Goal: Task Accomplishment & Management: Complete application form

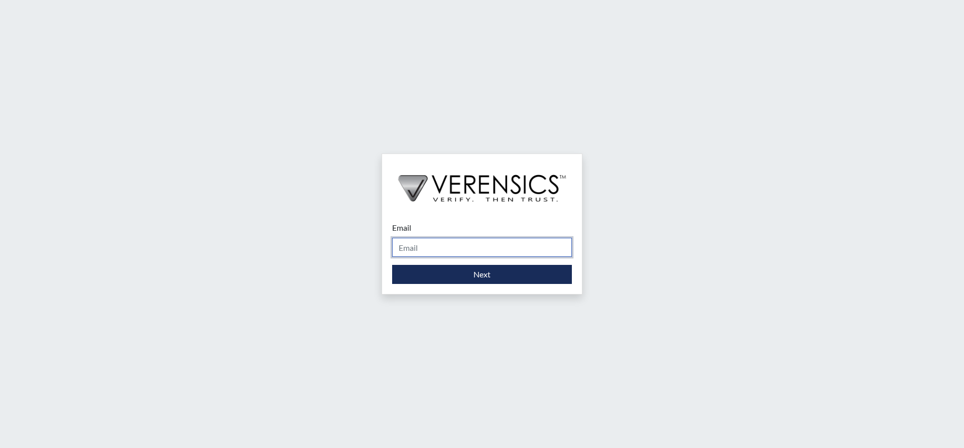
click at [453, 248] on input "Email" at bounding box center [482, 247] width 180 height 19
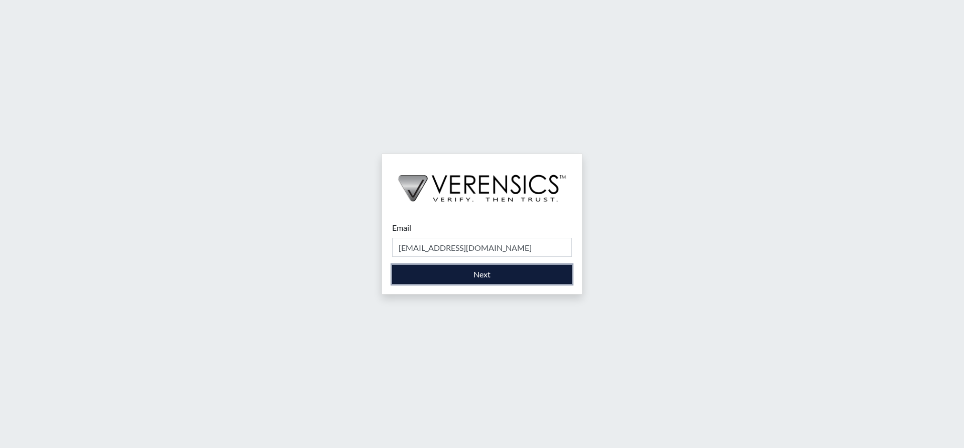
click at [487, 280] on button "Next" at bounding box center [482, 274] width 180 height 19
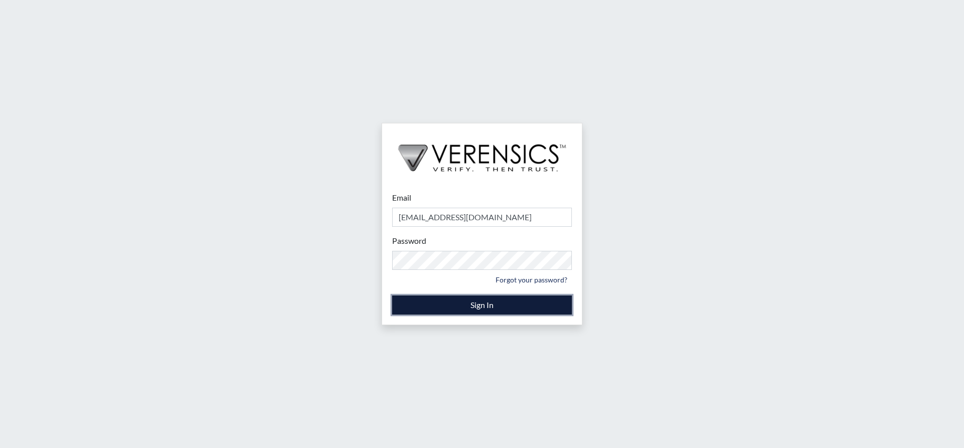
click at [442, 306] on button "Sign In" at bounding box center [482, 305] width 180 height 19
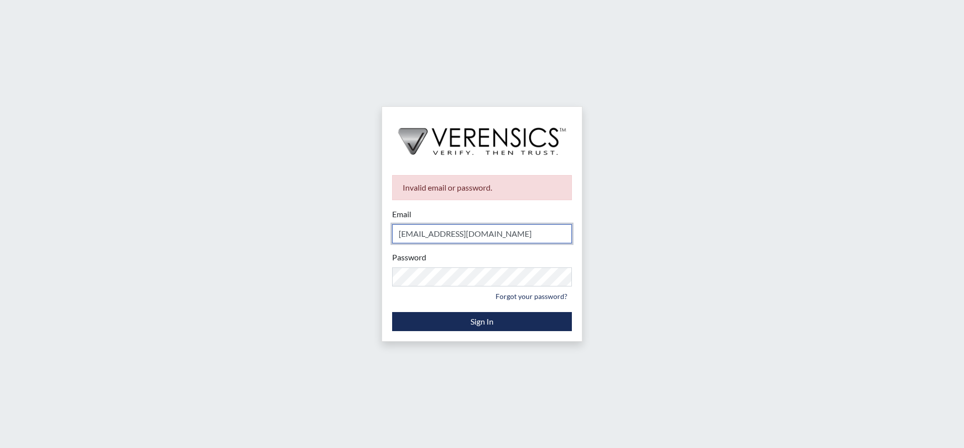
click at [501, 235] on input "[EMAIL_ADDRESS][DOMAIN_NAME]" at bounding box center [482, 233] width 180 height 19
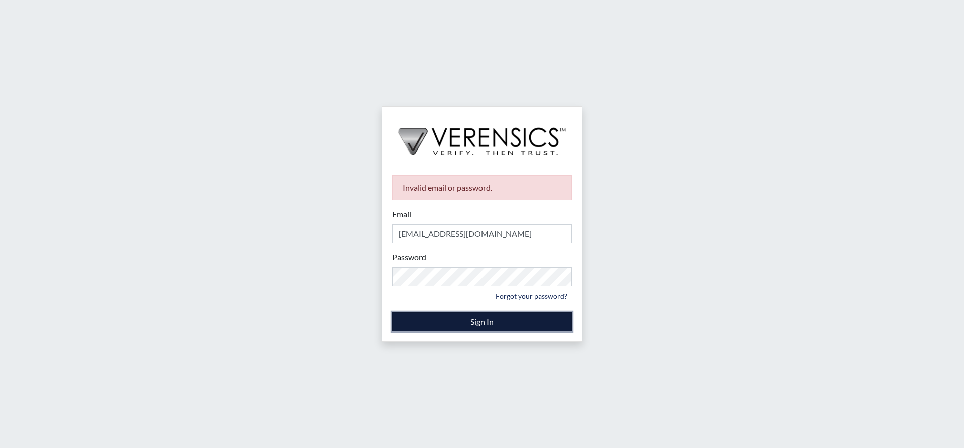
click at [472, 321] on button "Sign In" at bounding box center [482, 321] width 180 height 19
click at [492, 325] on button "Sign In" at bounding box center [482, 321] width 180 height 19
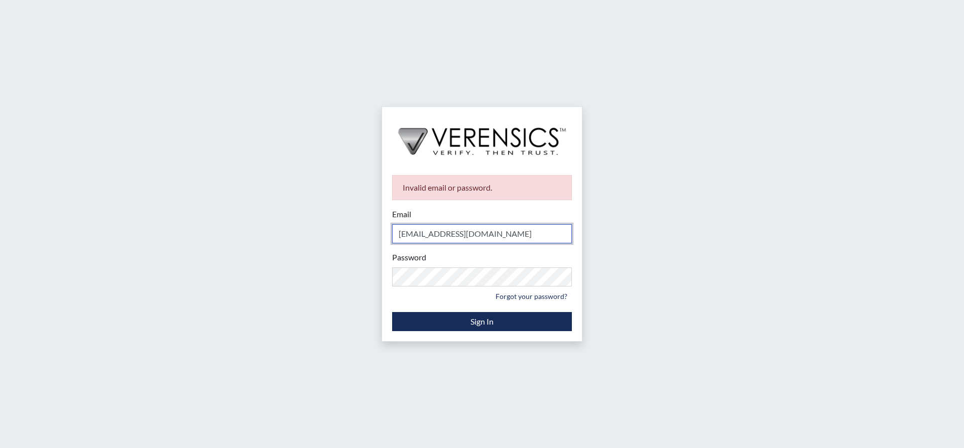
click at [505, 235] on input "[EMAIL_ADDRESS][DOMAIN_NAME]" at bounding box center [482, 233] width 180 height 19
type input "a"
click at [524, 239] on input "Email" at bounding box center [482, 233] width 180 height 19
type input "[PERSON_NAME][DOMAIN_NAME][EMAIL_ADDRESS][PERSON_NAME][DOMAIN_NAME]"
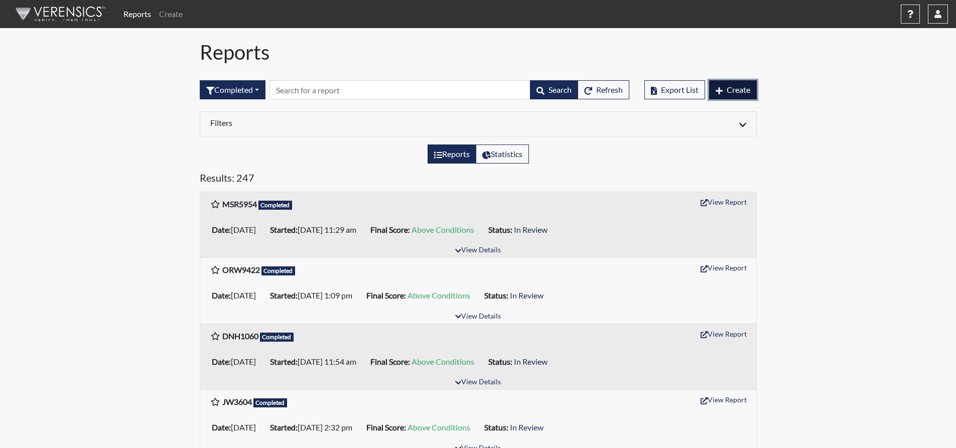
click at [737, 93] on span "Create" at bounding box center [739, 90] width 24 height 10
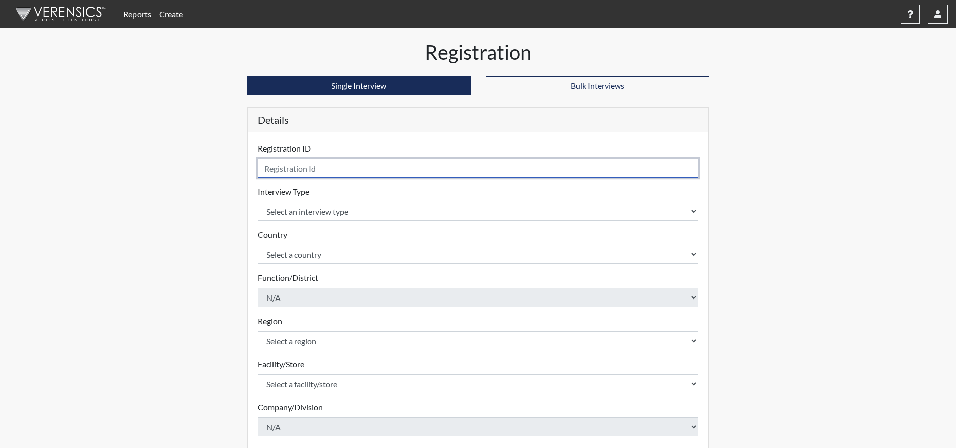
click at [310, 169] on input "text" at bounding box center [478, 168] width 441 height 19
type input "AMA0411"
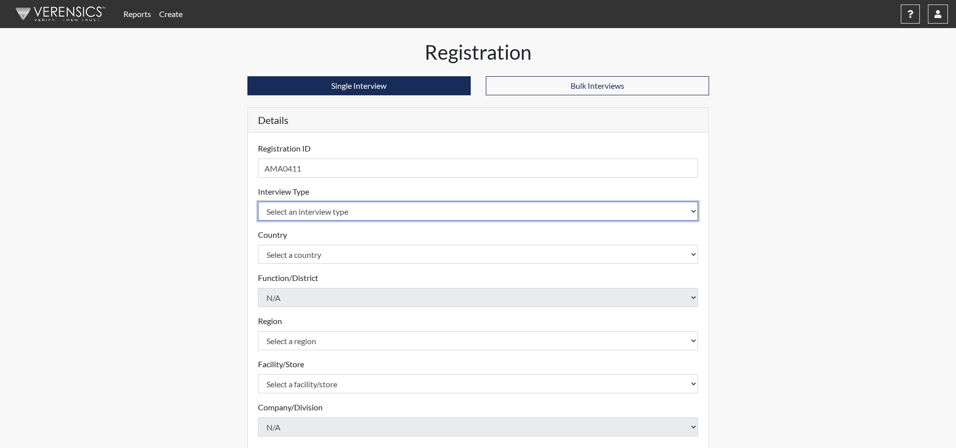
click at [402, 217] on select "Select an interview type Corrections Pre-Employment" at bounding box center [478, 211] width 441 height 19
select select "ff733e93-e1bf-11ea-9c9f-0eff0cf7eb8f"
click at [258, 202] on select "Select an interview type Corrections Pre-Employment" at bounding box center [478, 211] width 441 height 19
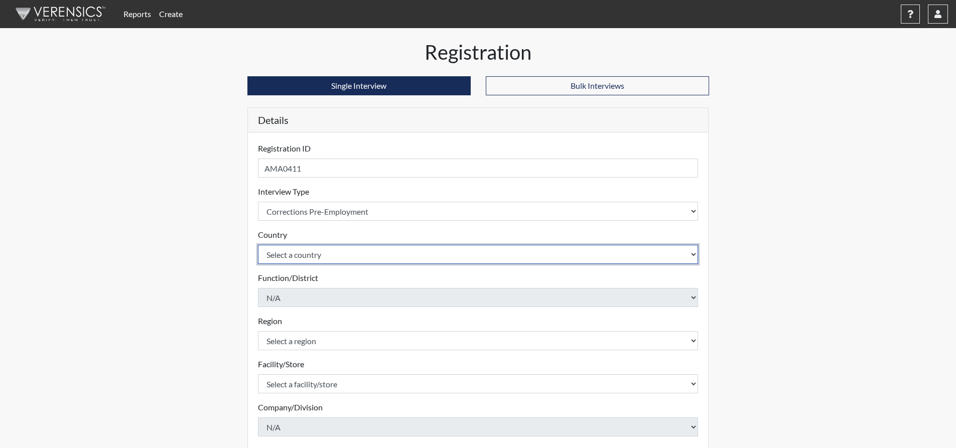
click at [406, 262] on select "Select a country [GEOGRAPHIC_DATA] [GEOGRAPHIC_DATA]" at bounding box center [478, 254] width 441 height 19
select select "united-states-of-[GEOGRAPHIC_DATA]"
click at [258, 245] on select "Select a country [GEOGRAPHIC_DATA] [GEOGRAPHIC_DATA]" at bounding box center [478, 254] width 441 height 19
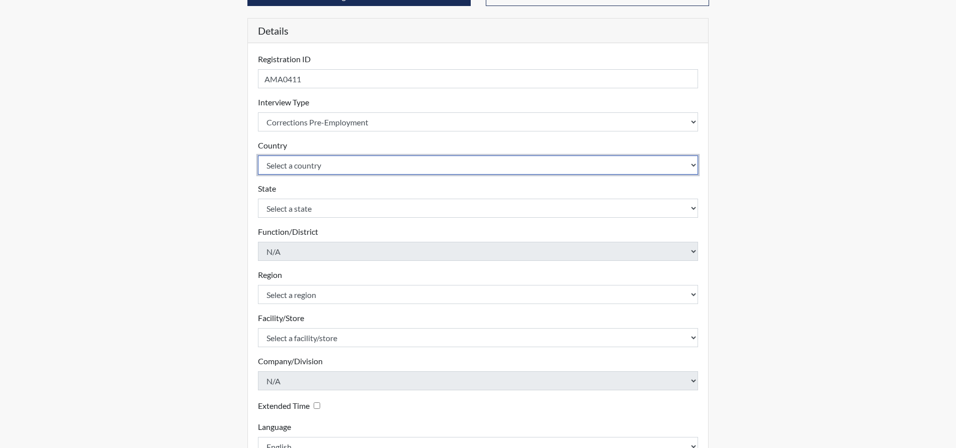
scroll to position [100, 0]
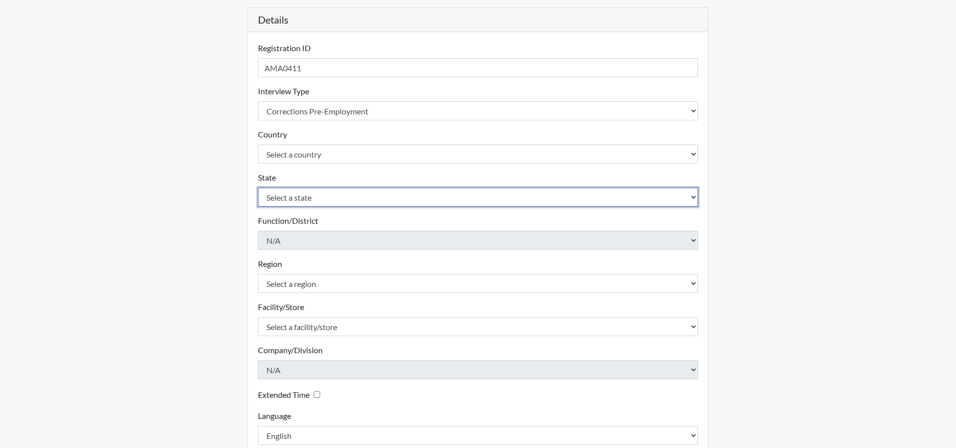
click at [386, 188] on select "Select a state [US_STATE] [US_STATE] [US_STATE] [US_STATE] [US_STATE] [US_STATE…" at bounding box center [478, 197] width 441 height 19
select select "GA"
click at [258, 188] on select "Select a state [US_STATE] [US_STATE] [US_STATE] [US_STATE] [US_STATE] [US_STATE…" at bounding box center [478, 197] width 441 height 19
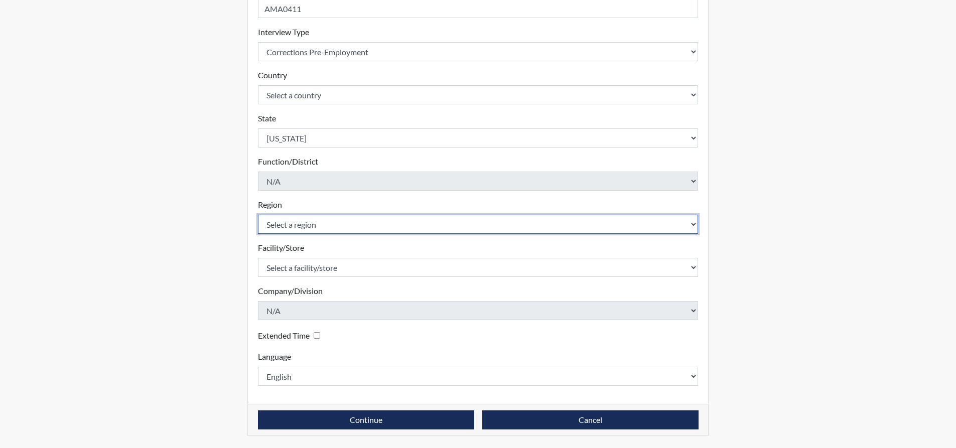
click at [362, 219] on select "Select a region [GEOGRAPHIC_DATA]" at bounding box center [478, 224] width 441 height 19
select select "743fb50d-a618-40f0-9631-f2ad6878b8a9"
click at [258, 215] on select "Select a region [GEOGRAPHIC_DATA]" at bounding box center [478, 224] width 441 height 19
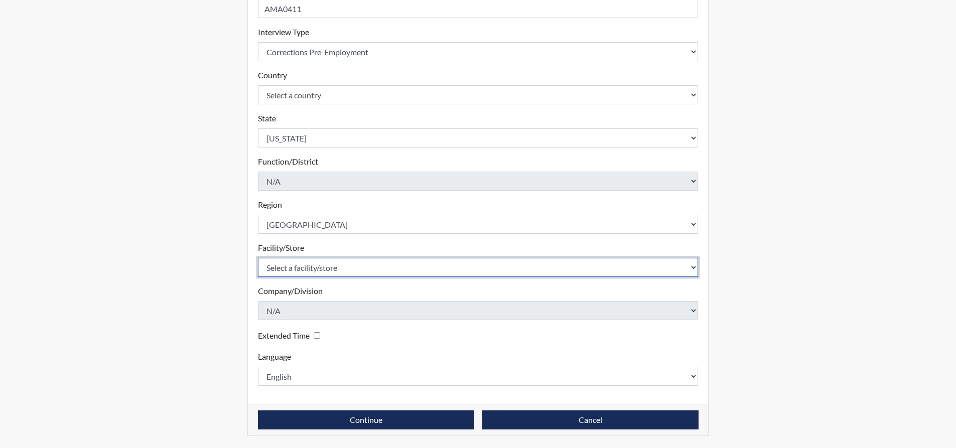
click at [367, 271] on select "Select a facility/store [GEOGRAPHIC_DATA]" at bounding box center [478, 267] width 441 height 19
select select "171ae632-e4c4-4d72-8399-7d980dd64d0f"
click at [258, 258] on select "Select a facility/store [GEOGRAPHIC_DATA]" at bounding box center [478, 267] width 441 height 19
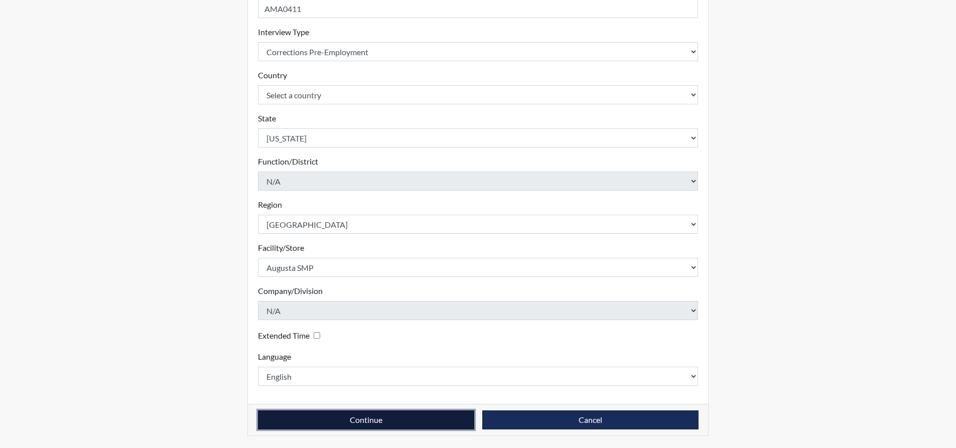
click at [413, 421] on button "Continue" at bounding box center [366, 420] width 216 height 19
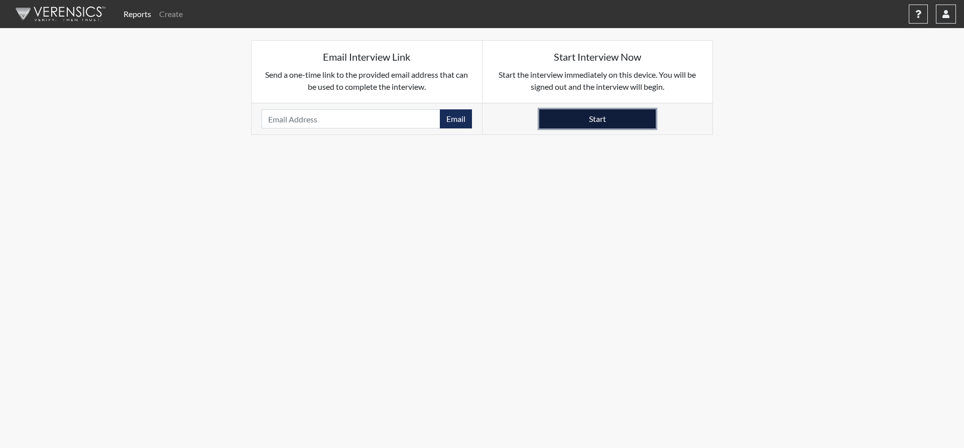
click at [621, 111] on button "Start" at bounding box center [597, 118] width 116 height 19
